Goal: Navigation & Orientation: Go to known website

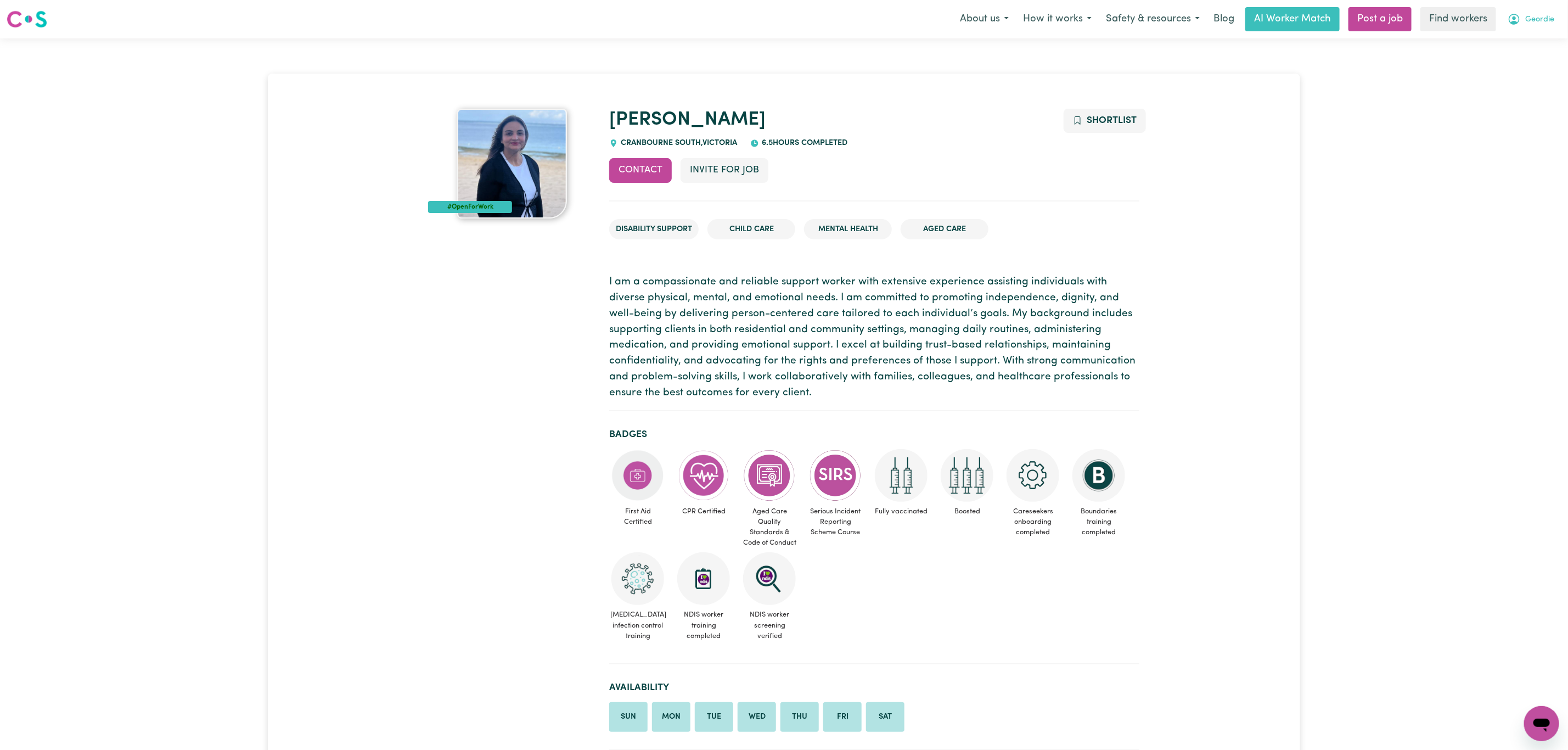
click at [1529, 25] on span "Geordie" at bounding box center [1539, 20] width 29 height 12
click at [1488, 72] on link "Logout" at bounding box center [1517, 62] width 87 height 21
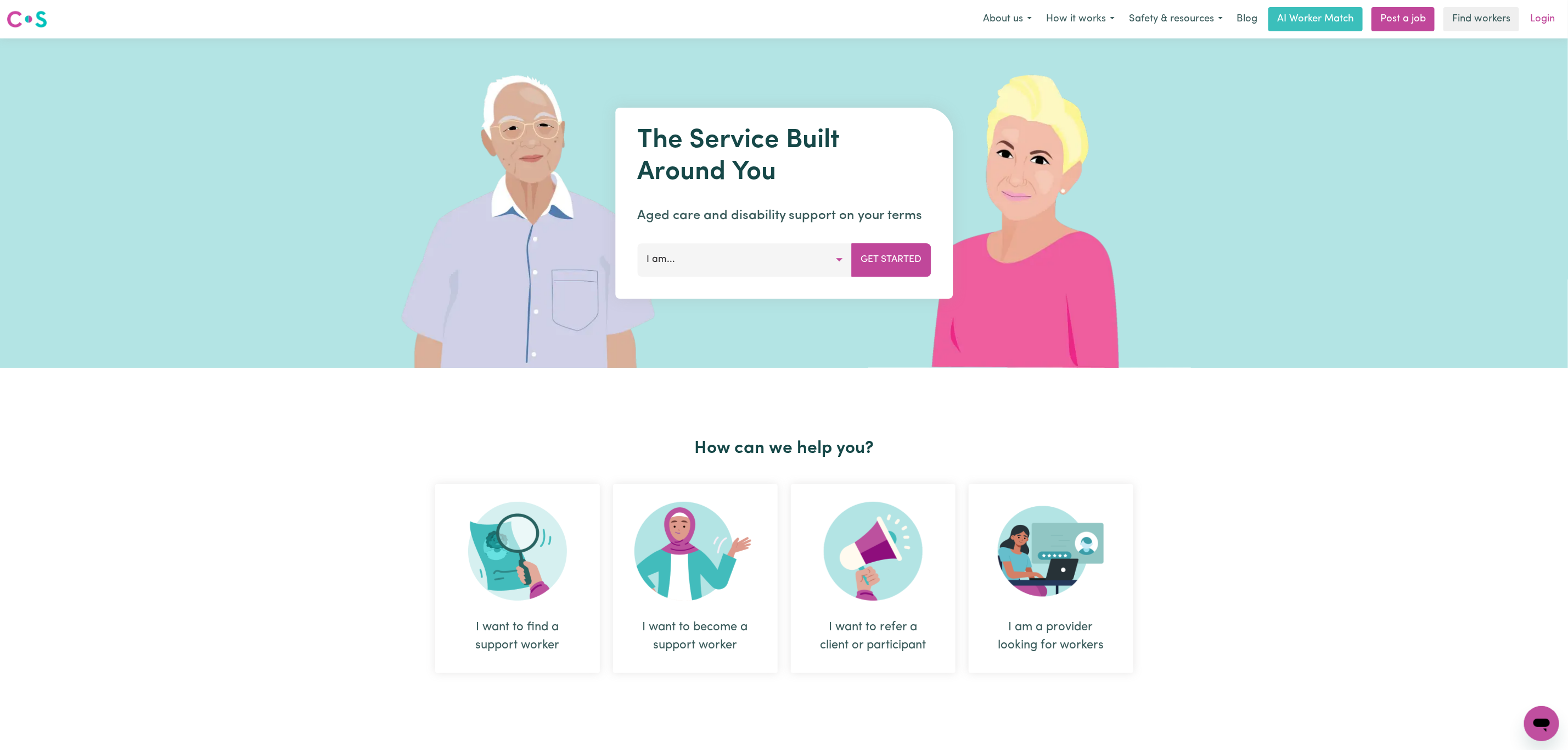
click at [1542, 25] on link "Login" at bounding box center [1543, 19] width 38 height 24
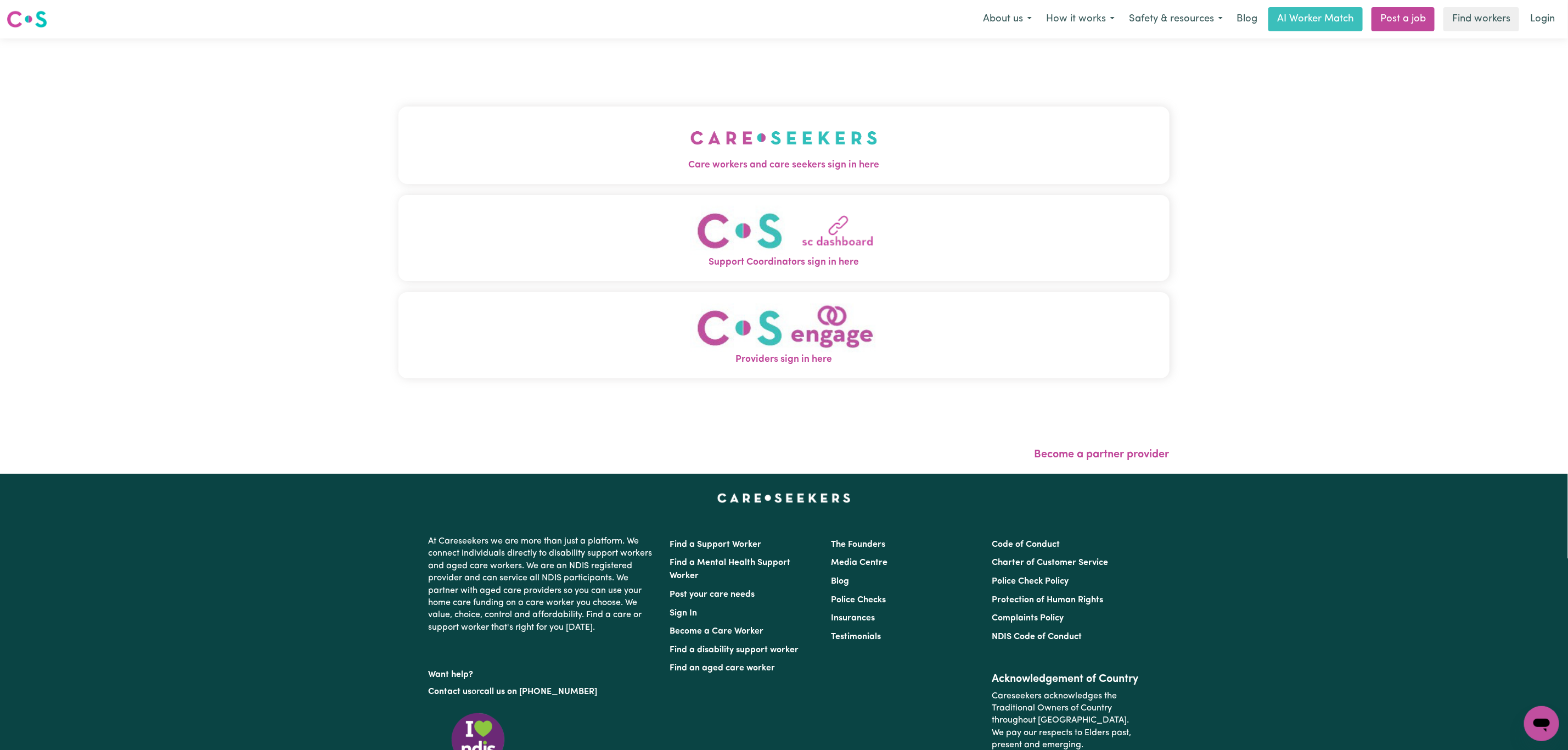
click at [659, 152] on button "Care workers and care seekers sign in here" at bounding box center [784, 145] width 771 height 77
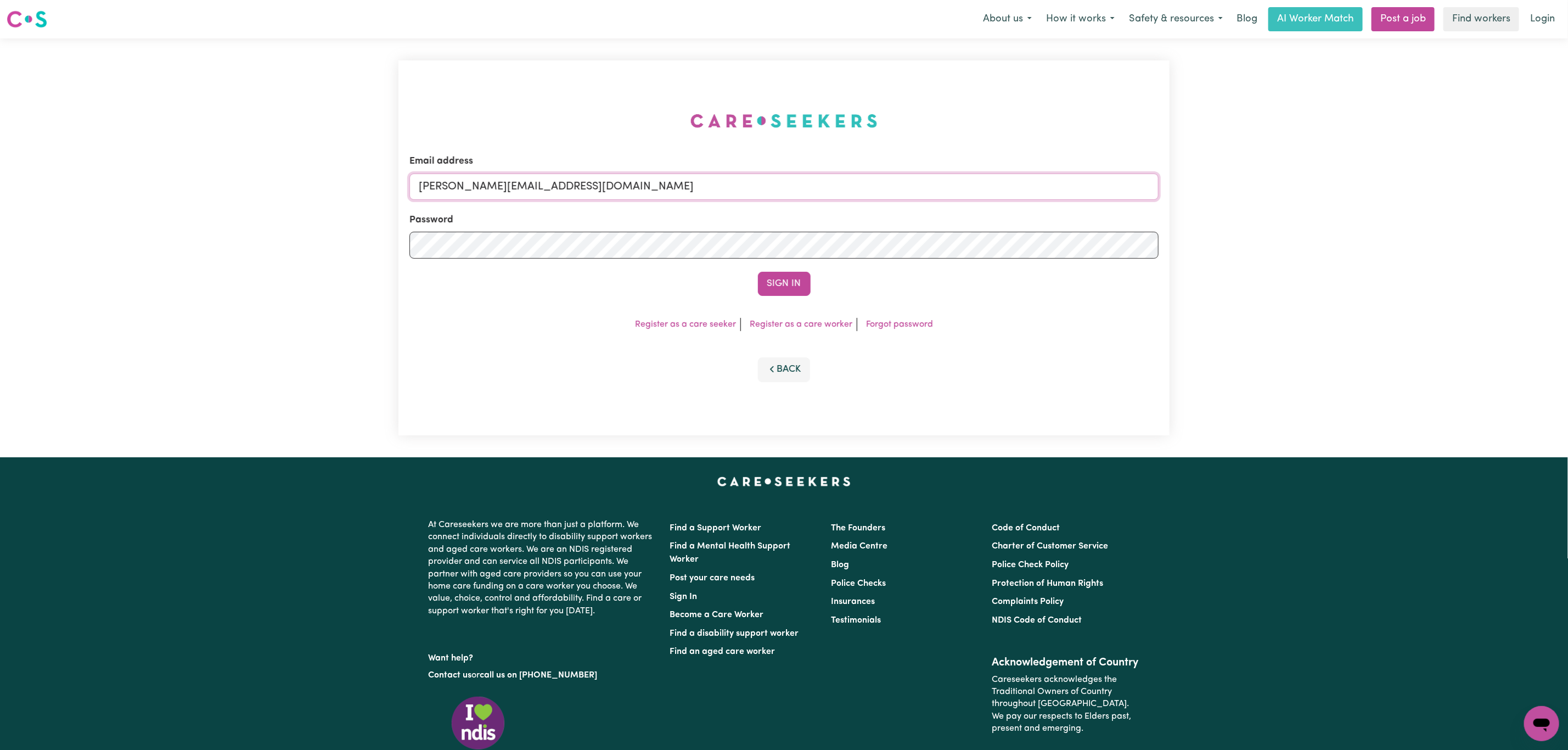
drag, startPoint x: 631, startPoint y: 185, endPoint x: 629, endPoint y: 193, distance: 8.2
click at [631, 185] on input "[PERSON_NAME][EMAIL_ADDRESS][DOMAIN_NAME]" at bounding box center [783, 186] width 749 height 26
drag, startPoint x: 475, startPoint y: 193, endPoint x: 892, endPoint y: 196, distance: 417.0
click at [892, 196] on input "[EMAIL_ADDRESS][PERSON_NAME][DOMAIN_NAME]" at bounding box center [783, 186] width 749 height 26
drag, startPoint x: 768, startPoint y: 188, endPoint x: 477, endPoint y: 200, distance: 291.2
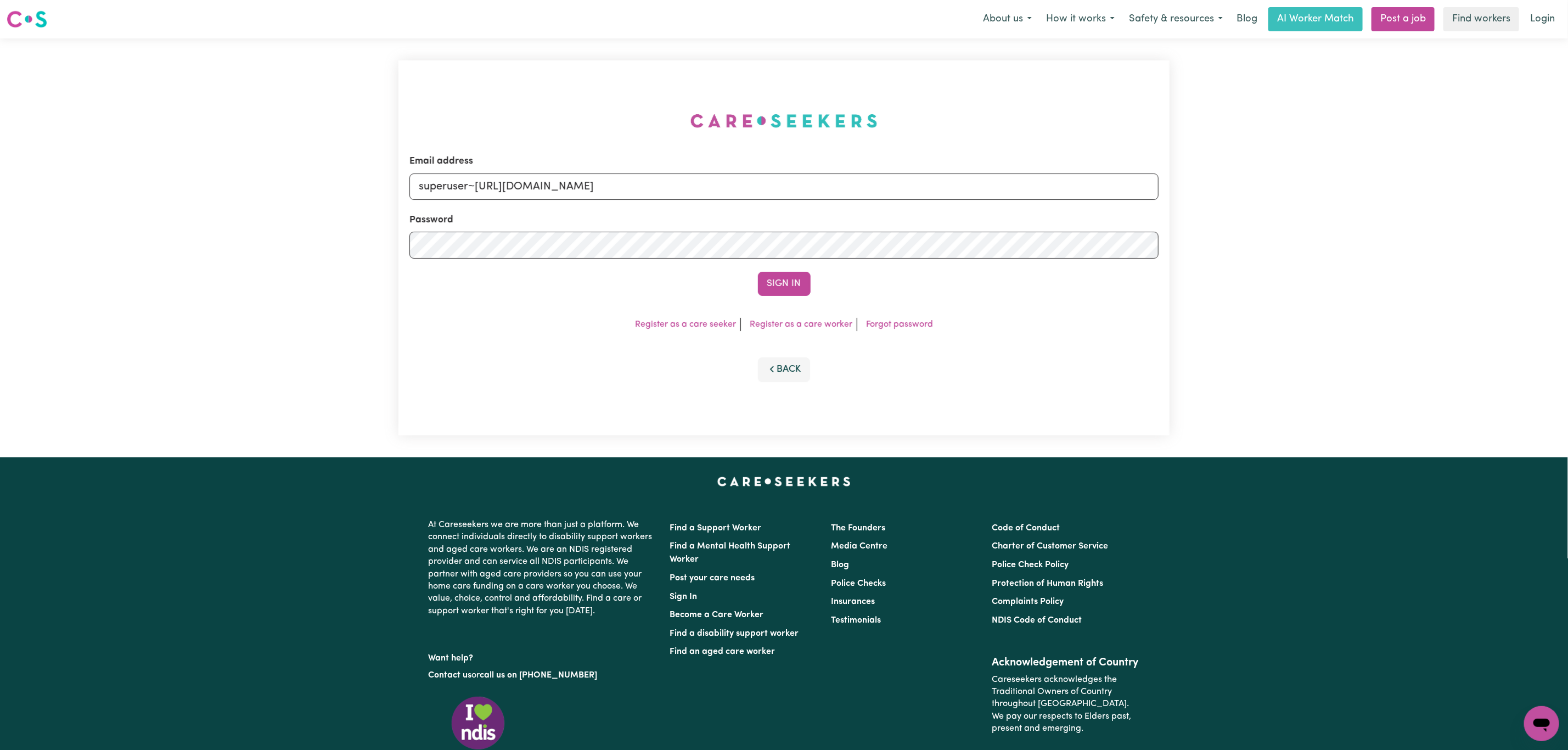
click at [477, 200] on form "Email address superuser~[URL][DOMAIN_NAME] Password Sign In" at bounding box center [783, 225] width 749 height 142
type input "superuser~[EMAIL_ADDRESS][DOMAIN_NAME]"
click at [758, 272] on button "Sign In" at bounding box center [784, 283] width 52 height 24
